Goal: Information Seeking & Learning: Learn about a topic

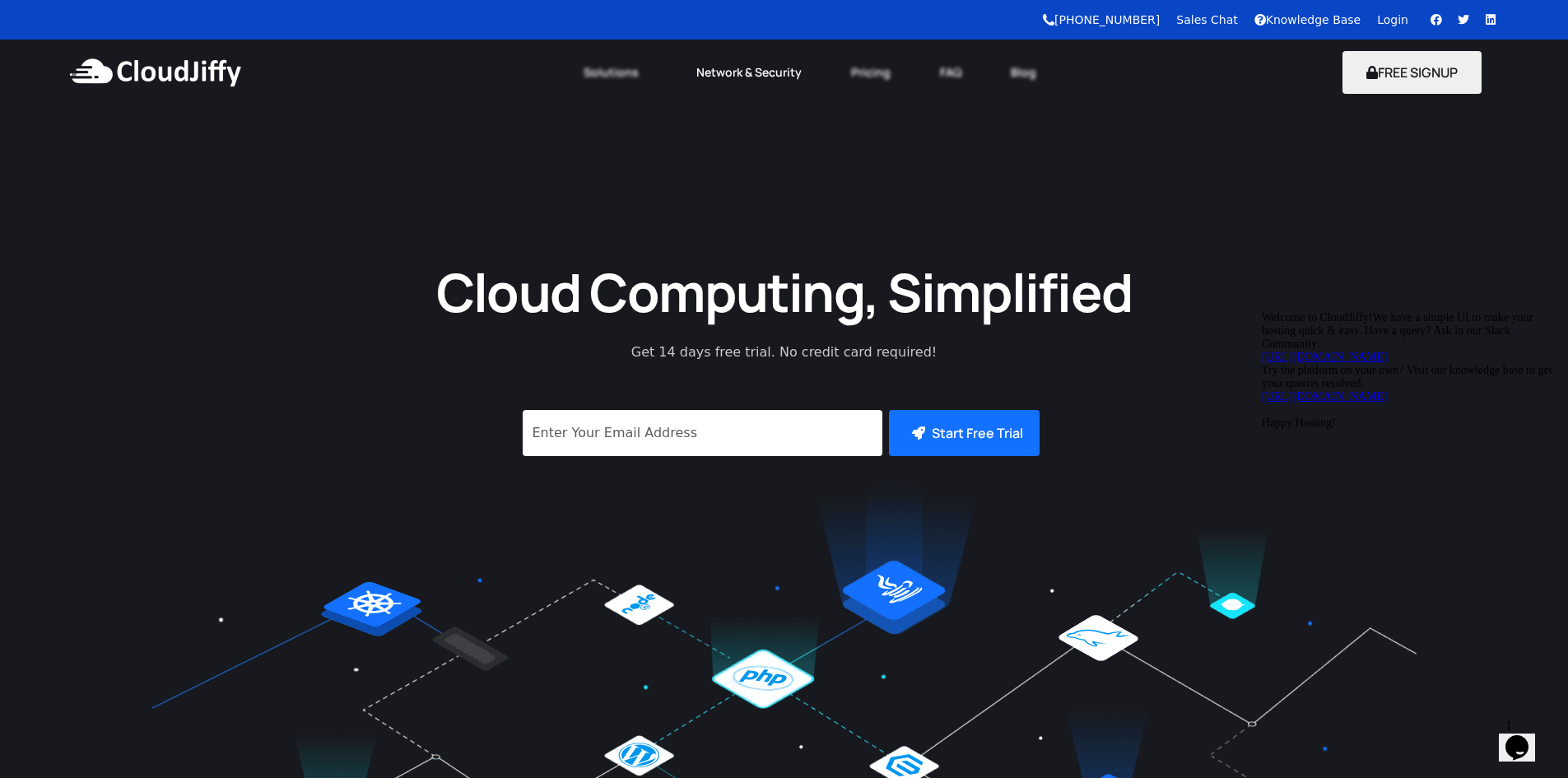
click at [773, 82] on link "Network & Security" at bounding box center [749, 72] width 155 height 37
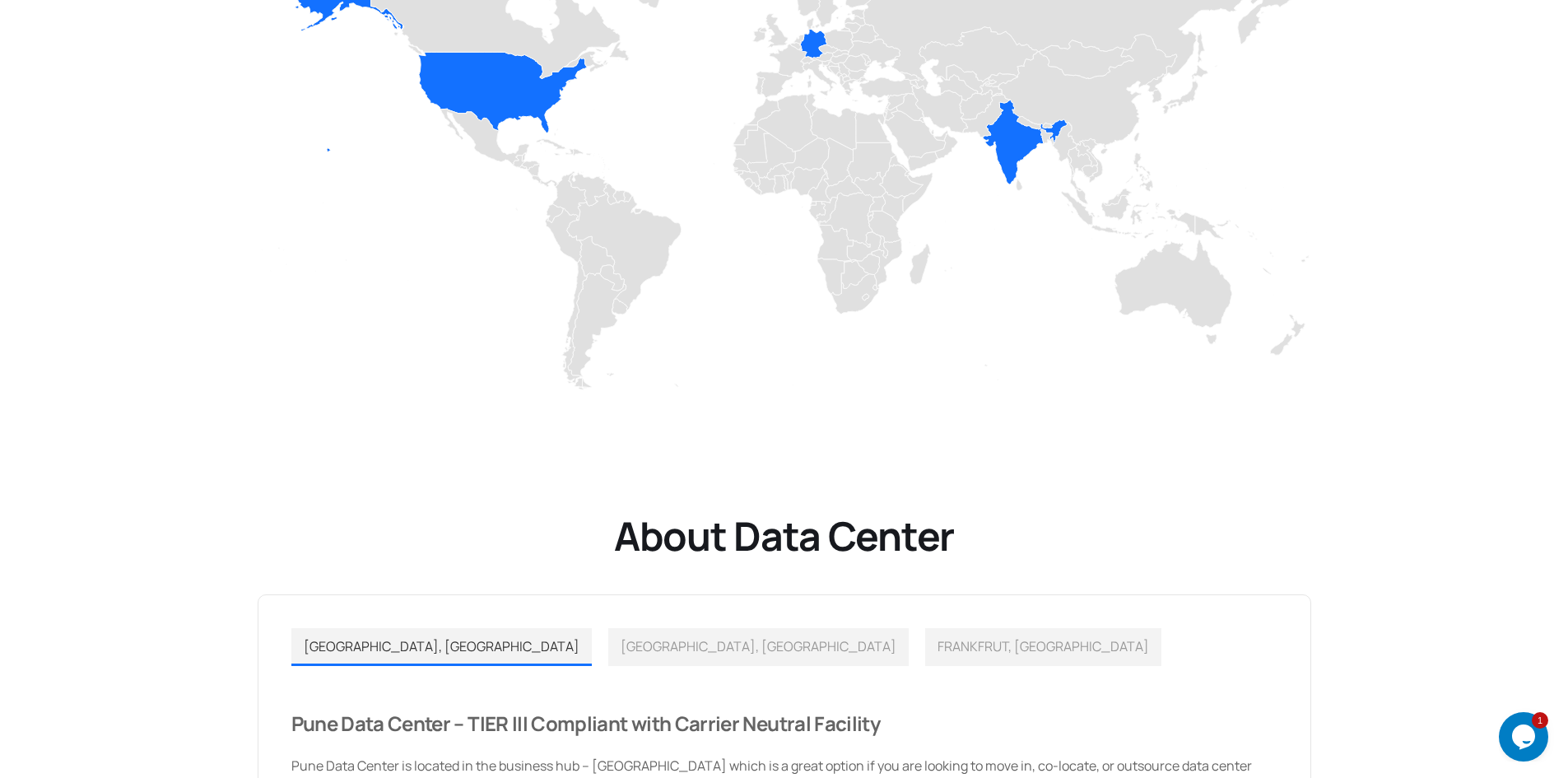
scroll to position [741, 0]
